Goal: Task Accomplishment & Management: Manage account settings

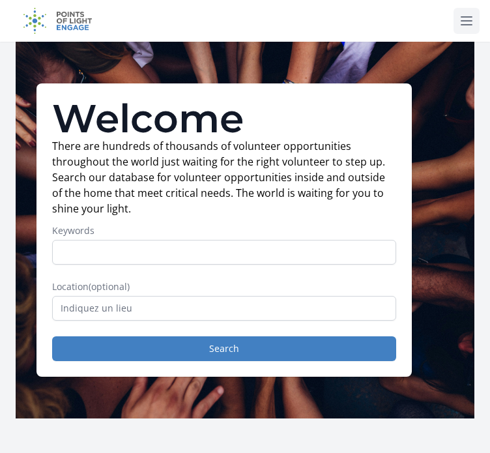
click at [469, 20] on icon at bounding box center [466, 21] width 10 height 8
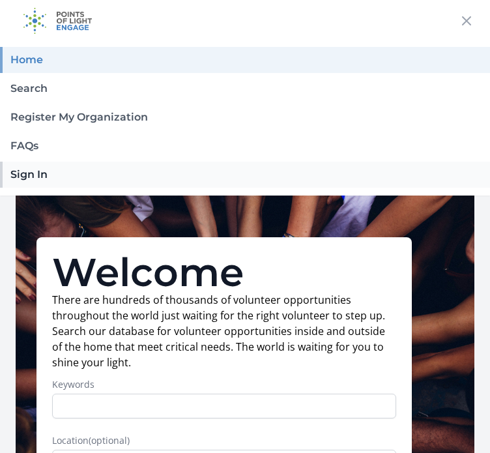
click at [44, 172] on link "Sign In" at bounding box center [245, 175] width 490 height 26
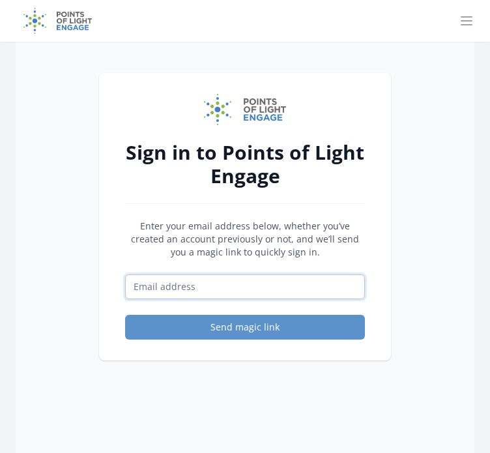
paste input "[EMAIL_ADDRESS][DOMAIN_NAME]"
click at [172, 287] on input "[EMAIL_ADDRESS][DOMAIN_NAME]" at bounding box center [245, 286] width 240 height 25
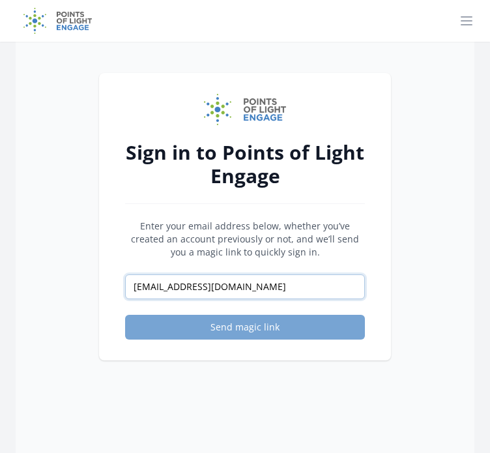
type input "[EMAIL_ADDRESS][DOMAIN_NAME]"
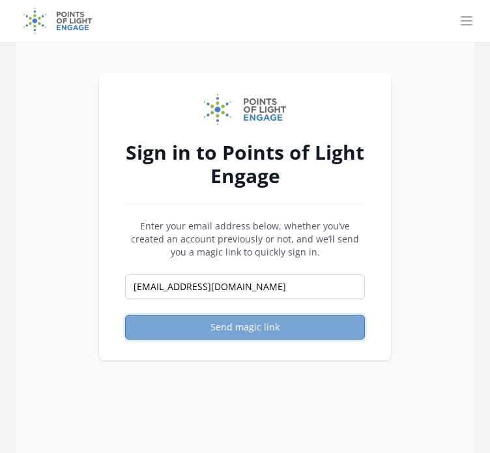
click at [201, 319] on button "Send magic link" at bounding box center [245, 327] width 240 height 25
